Goal: Information Seeking & Learning: Learn about a topic

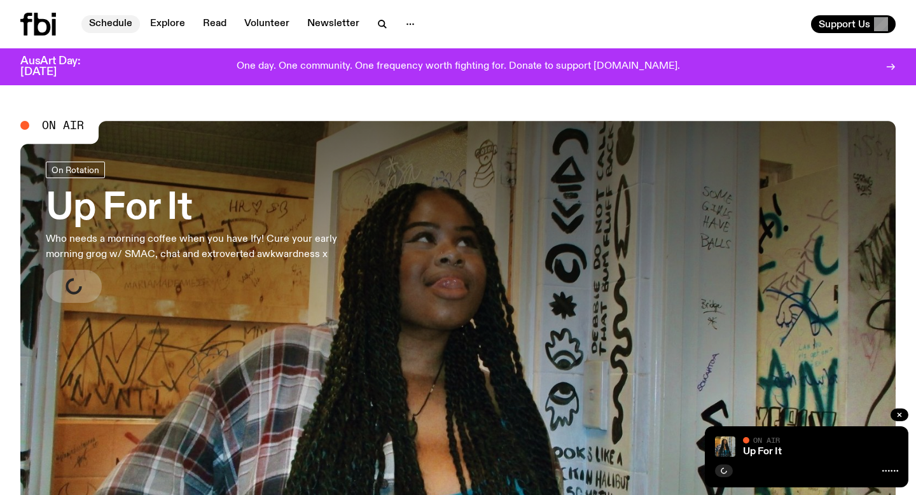
click at [107, 25] on link "Schedule" at bounding box center [110, 24] width 59 height 18
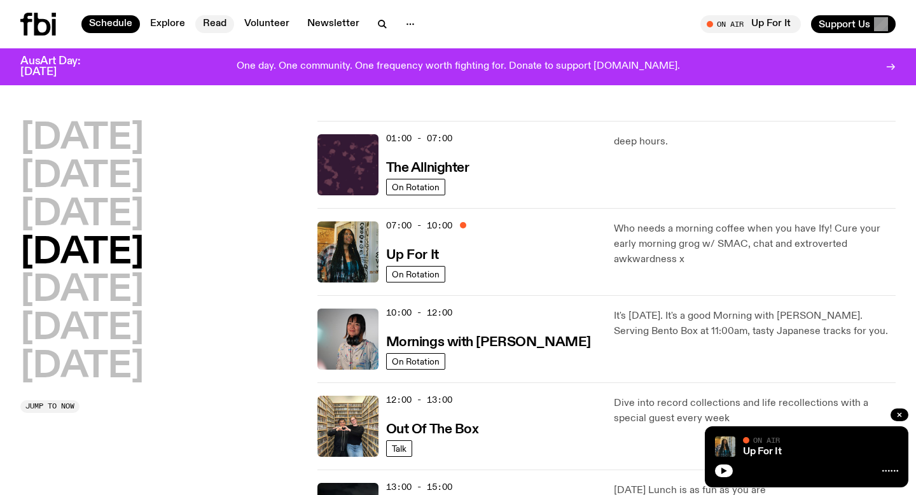
click at [213, 20] on link "Read" at bounding box center [214, 24] width 39 height 18
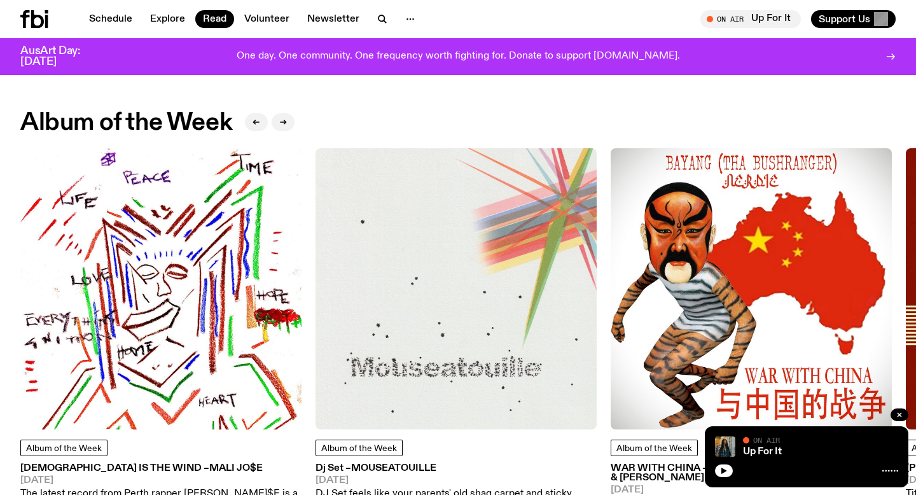
scroll to position [580, 0]
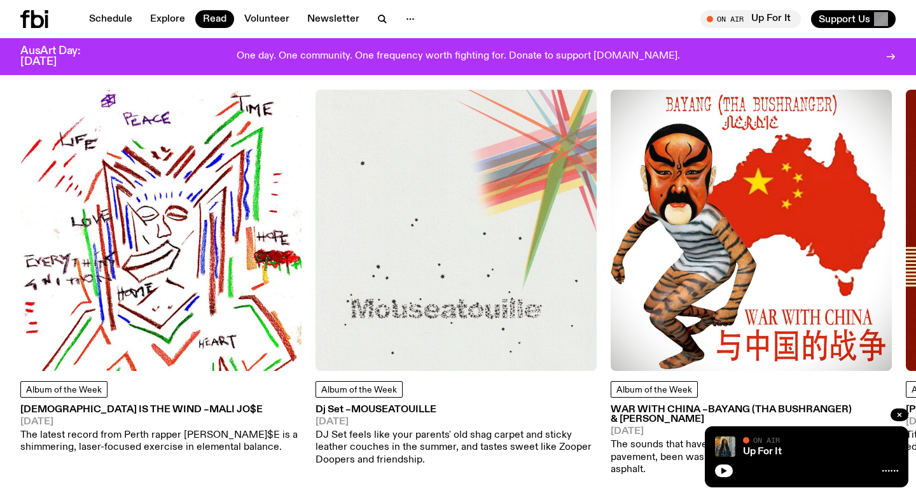
click at [151, 288] on img at bounding box center [160, 230] width 281 height 281
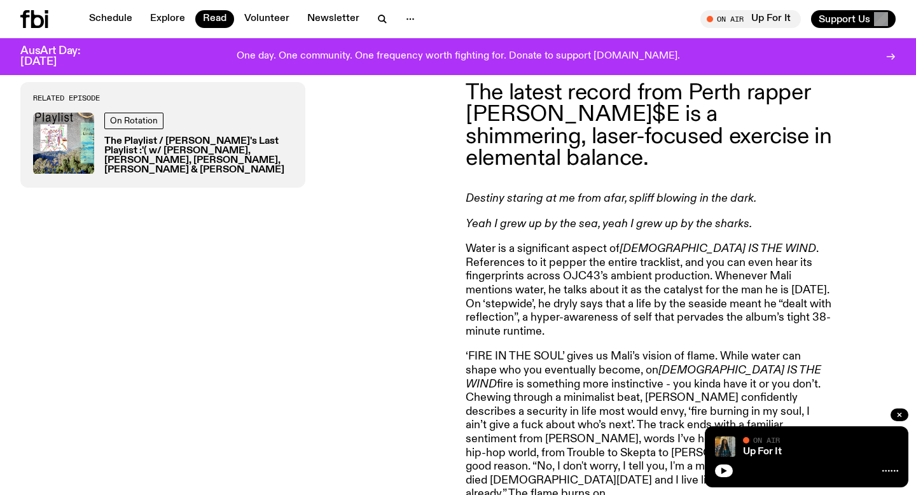
scroll to position [495, 0]
